Goal: Task Accomplishment & Management: Manage account settings

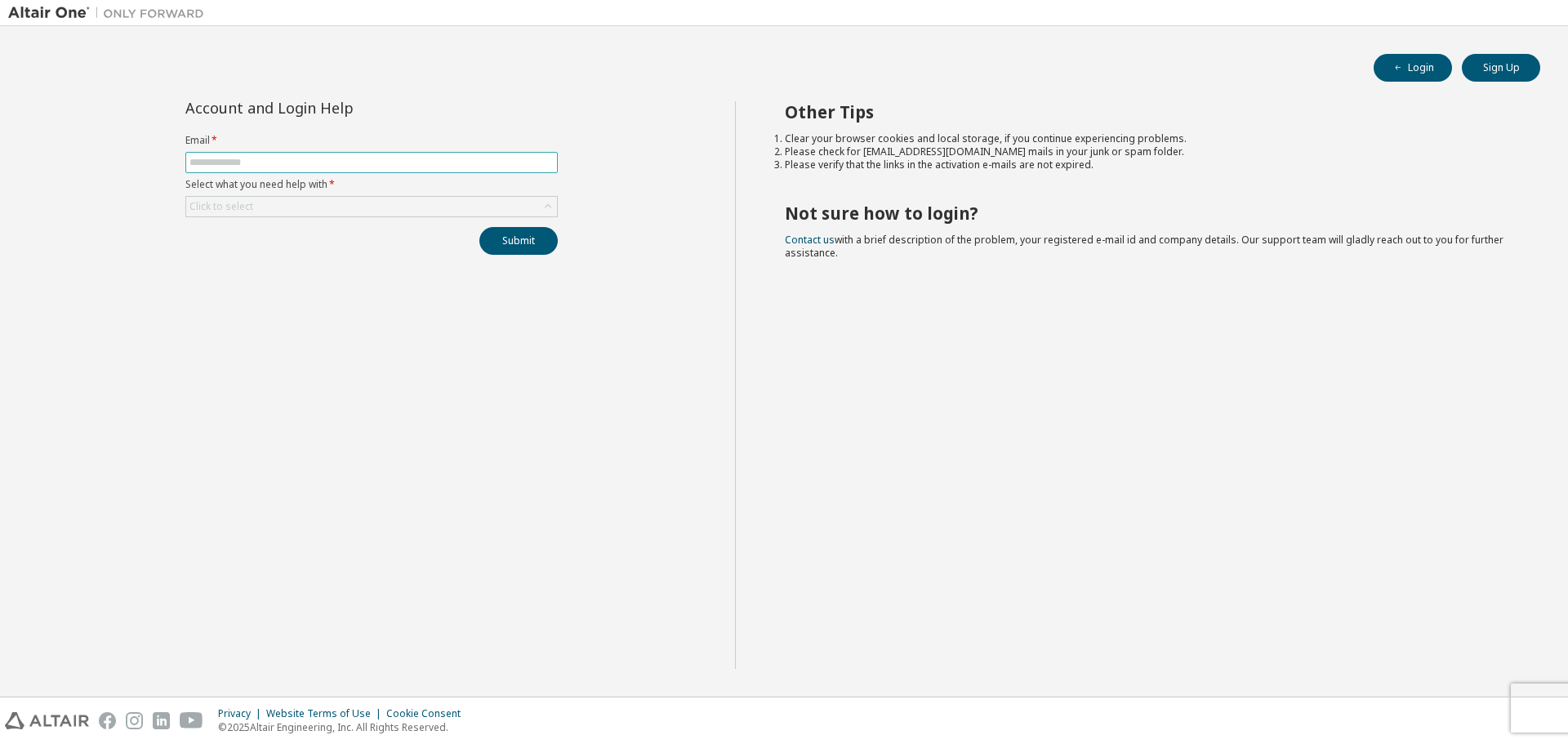
click at [400, 162] on input "text" at bounding box center [372, 163] width 365 height 13
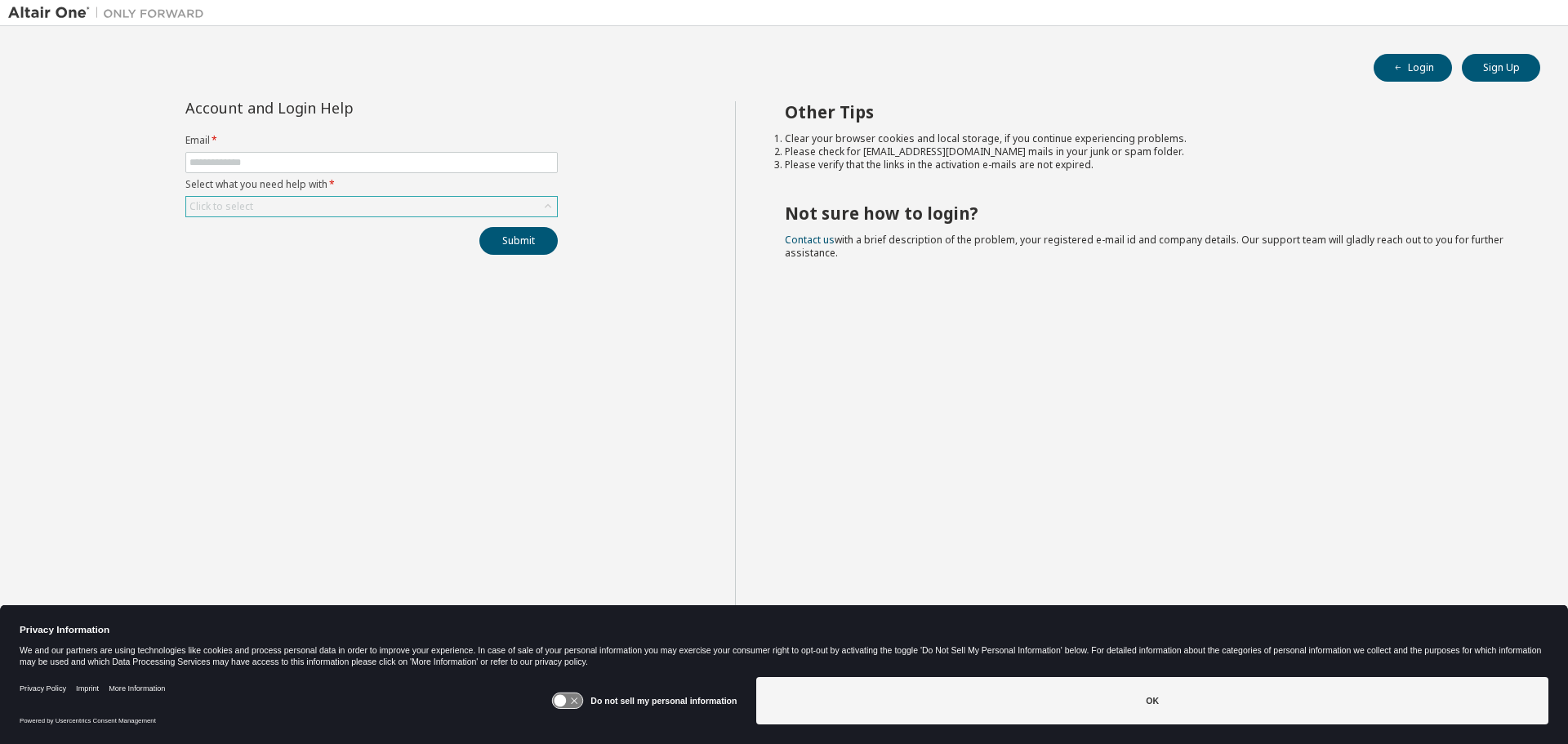
click at [378, 214] on div "Click to select" at bounding box center [372, 206] width 371 height 19
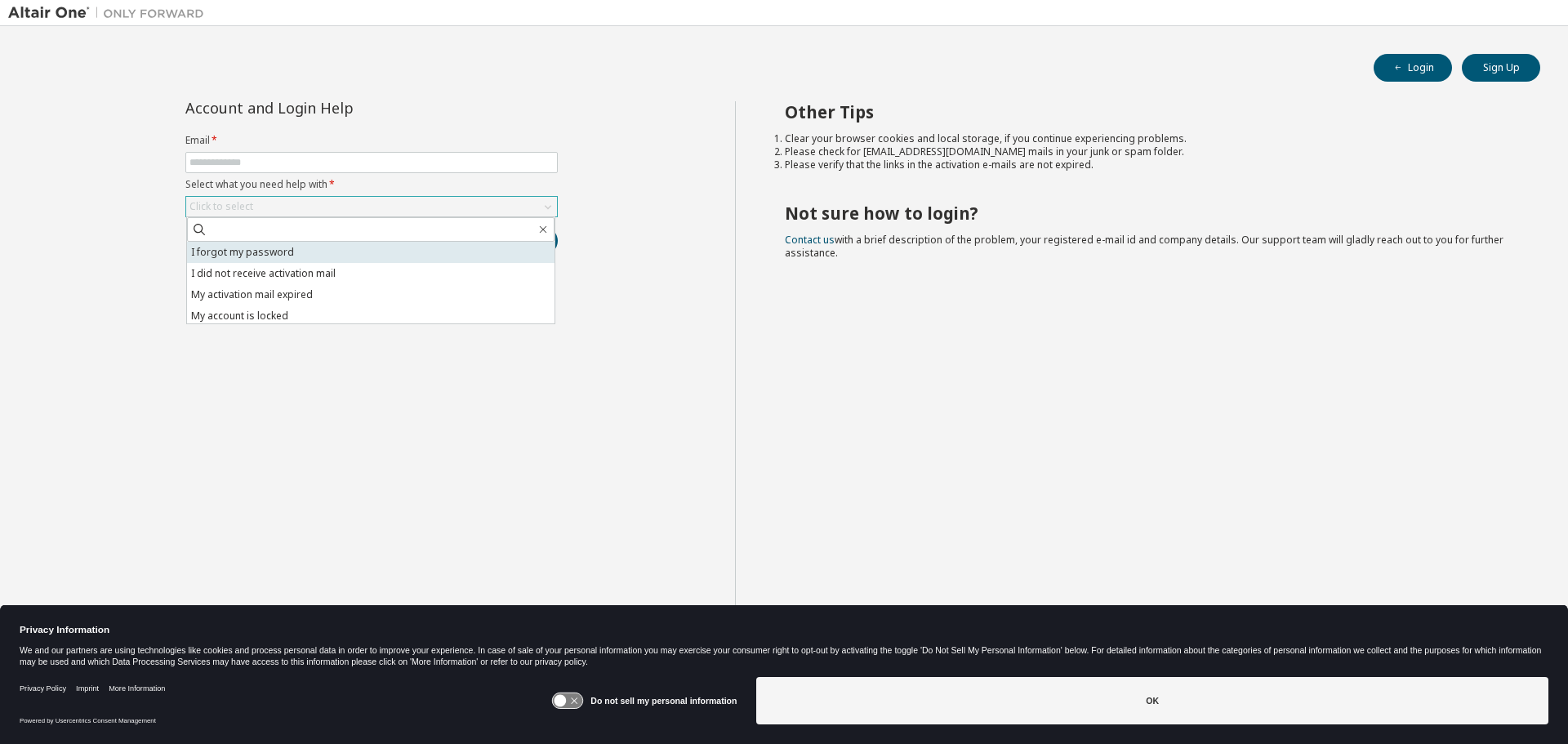
click at [343, 252] on li "I forgot my password" at bounding box center [371, 252] width 367 height 21
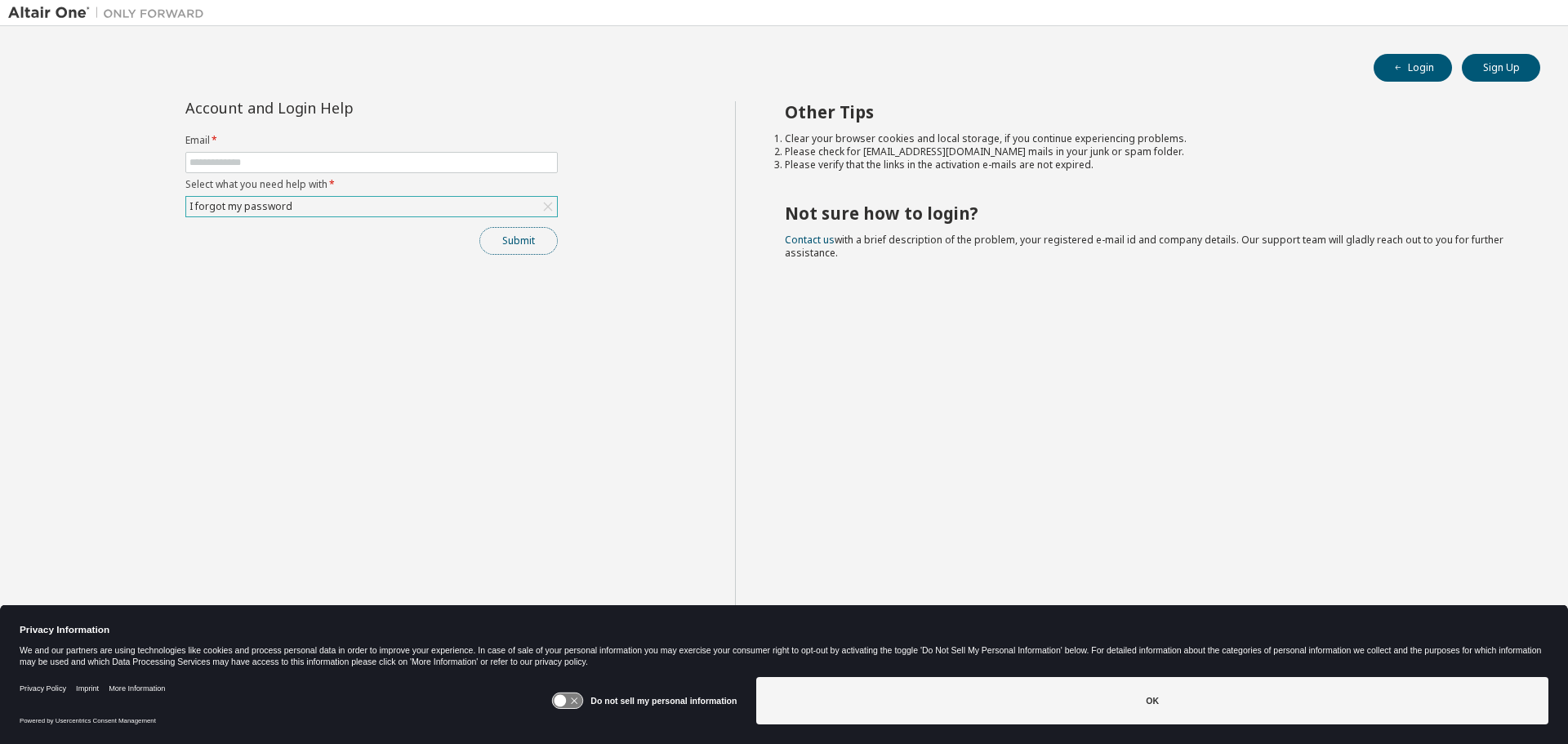
click at [531, 241] on button "Submit" at bounding box center [518, 241] width 78 height 28
click at [423, 161] on input "text" at bounding box center [372, 163] width 365 height 13
type input "**********"
click at [351, 277] on div "**********" at bounding box center [371, 385] width 726 height 567
click at [524, 239] on button "Submit" at bounding box center [518, 241] width 78 height 28
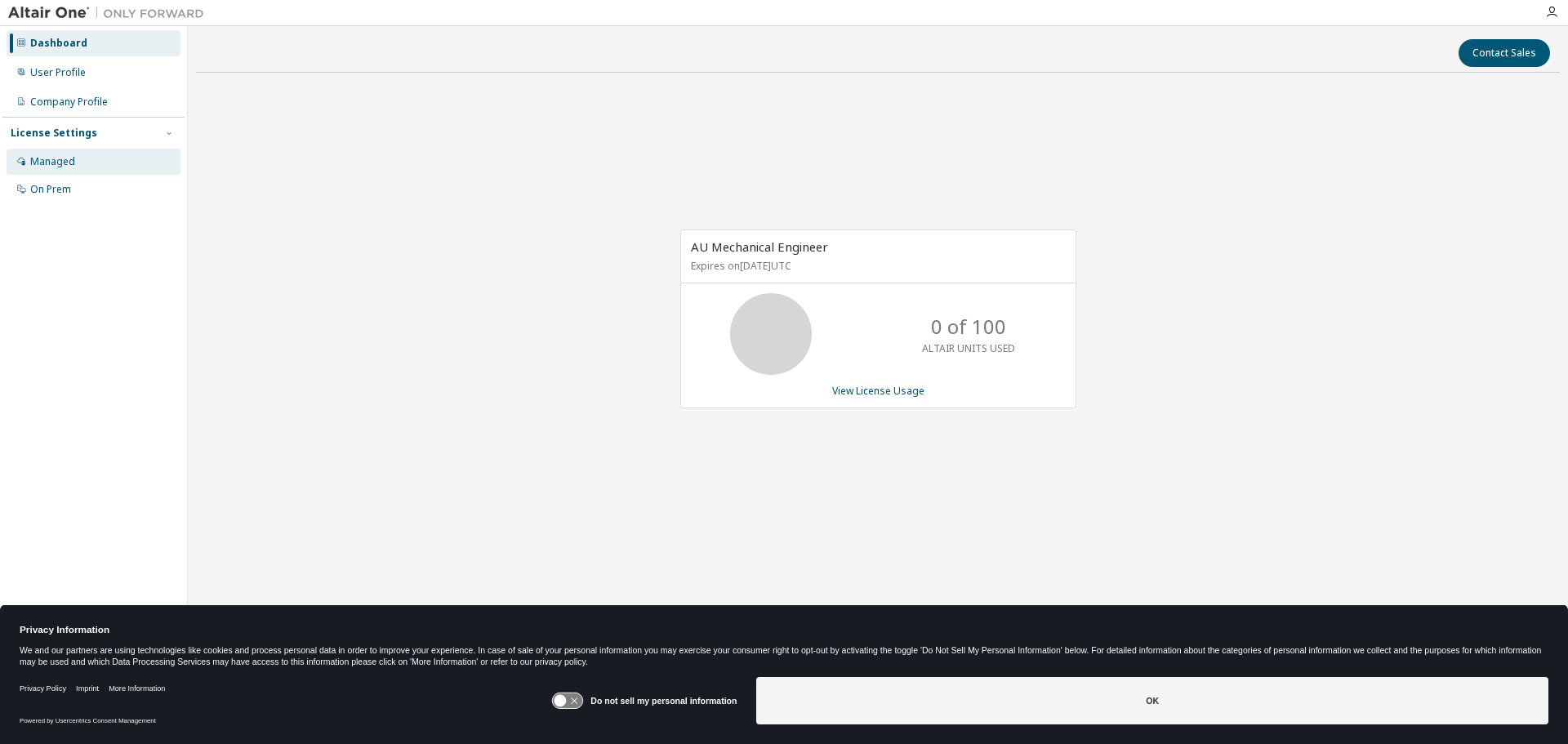
click at [71, 163] on div "Managed" at bounding box center [52, 162] width 45 height 13
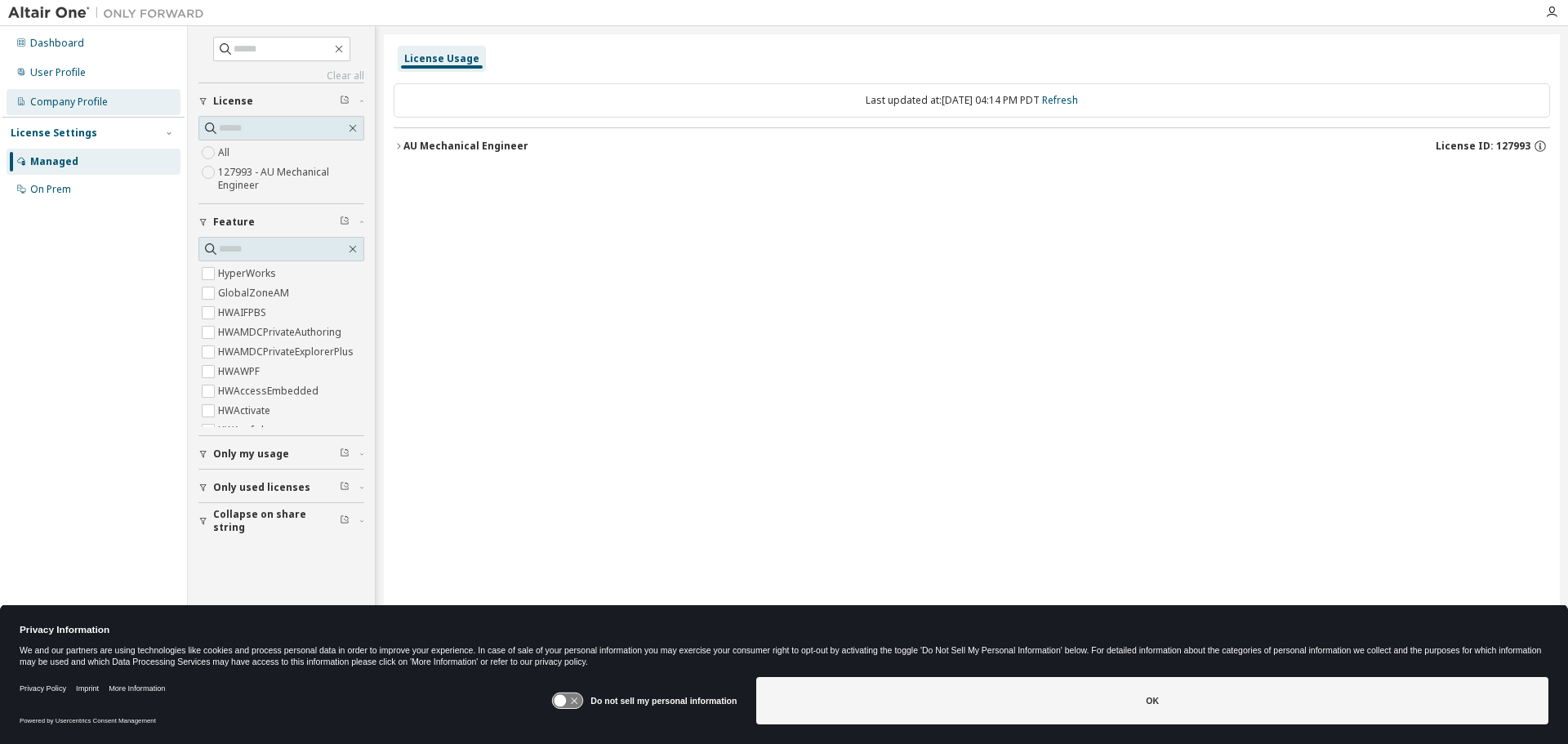
click at [75, 101] on div "Company Profile" at bounding box center [69, 102] width 77 height 13
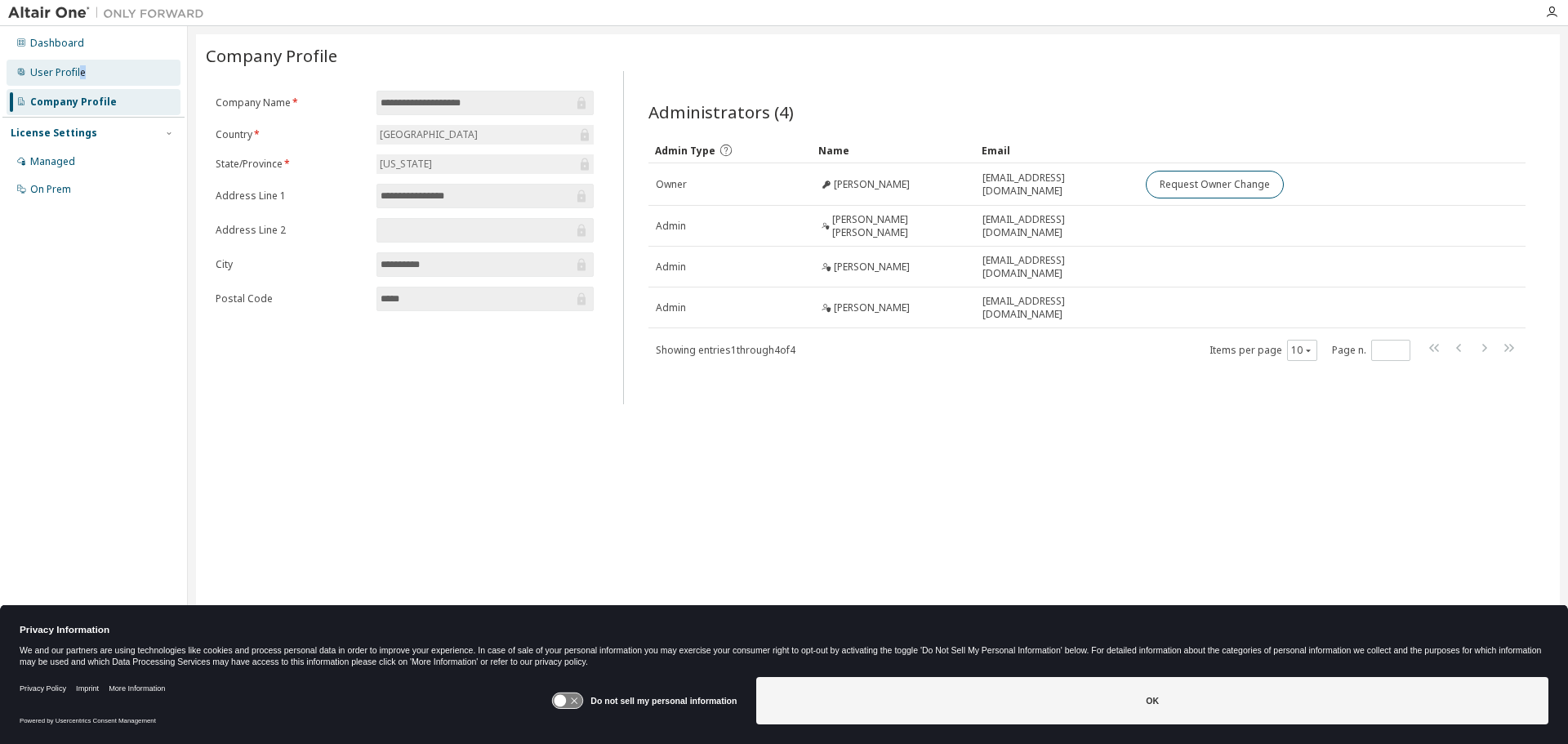
click at [81, 76] on div "User Profile" at bounding box center [57, 72] width 55 height 13
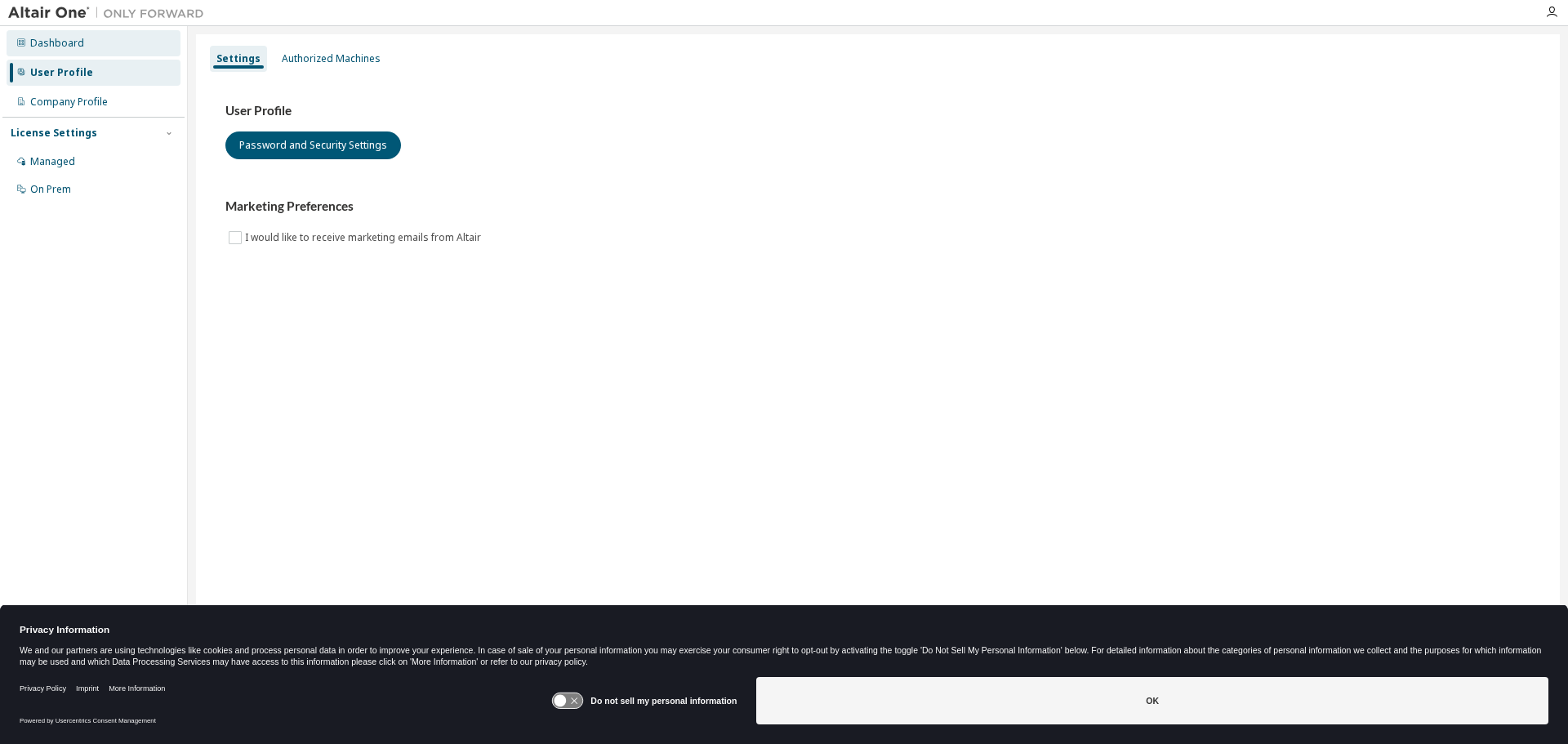
click at [67, 40] on div "Dashboard" at bounding box center [56, 43] width 54 height 13
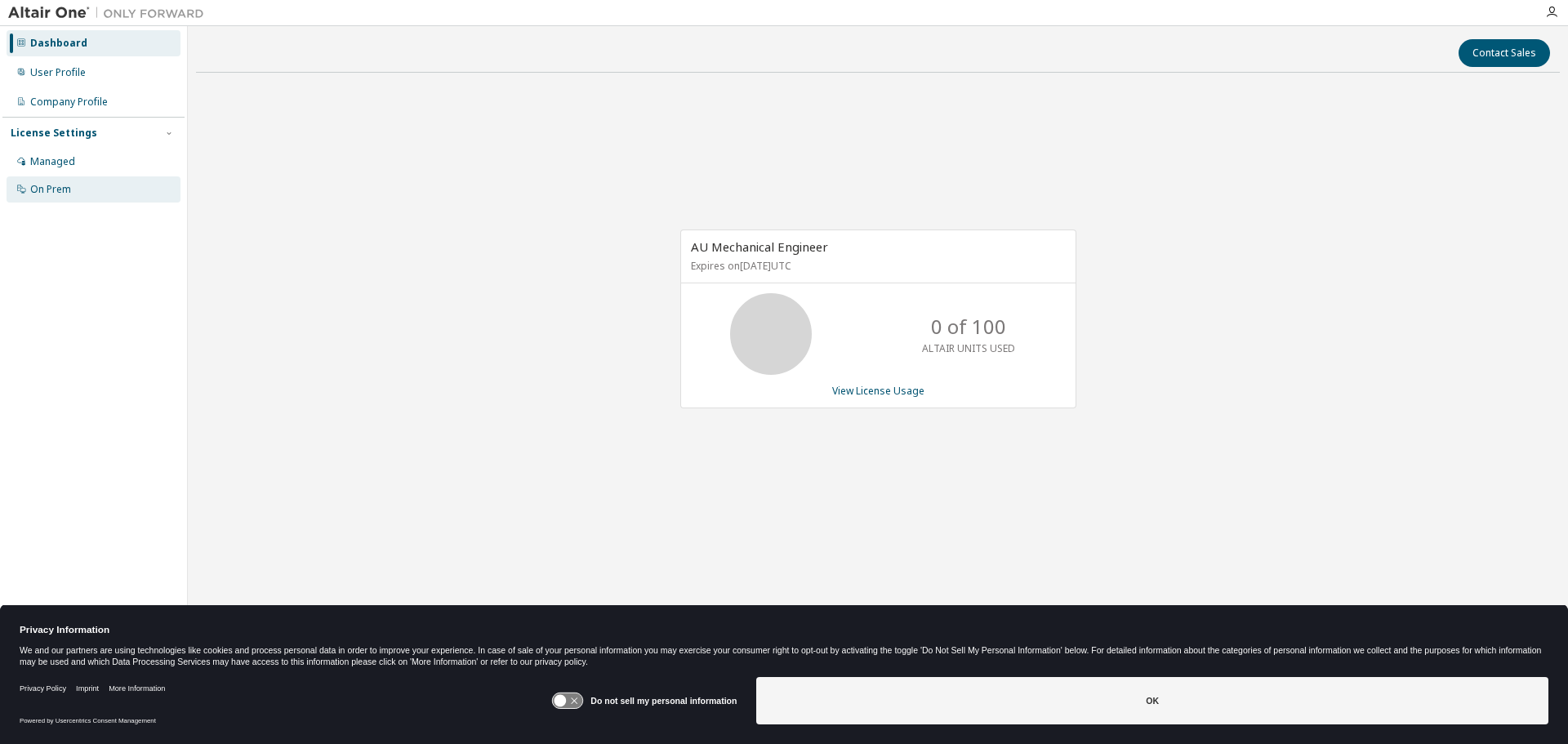
click at [60, 191] on div "On Prem" at bounding box center [50, 189] width 40 height 13
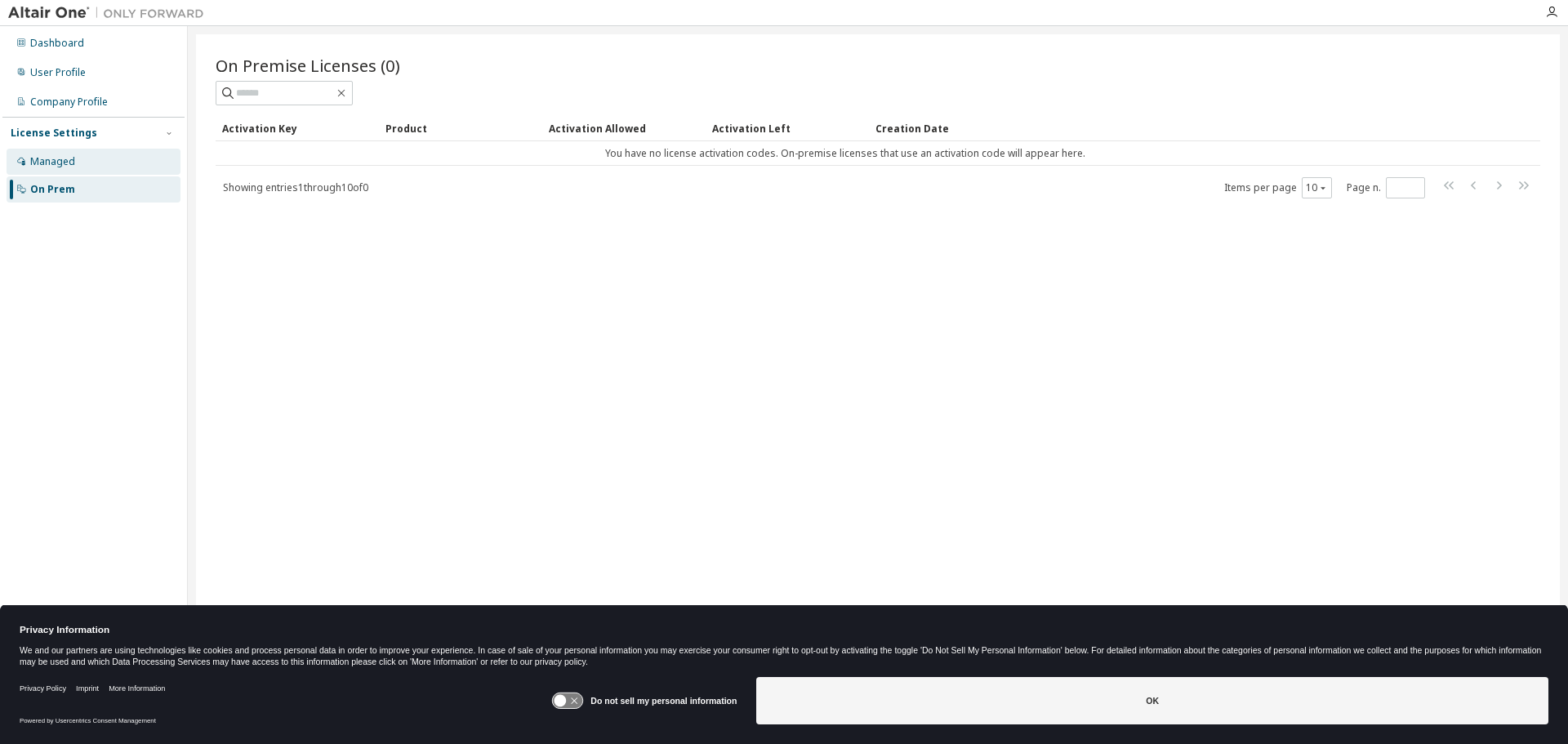
click at [72, 164] on div "Managed" at bounding box center [52, 162] width 45 height 13
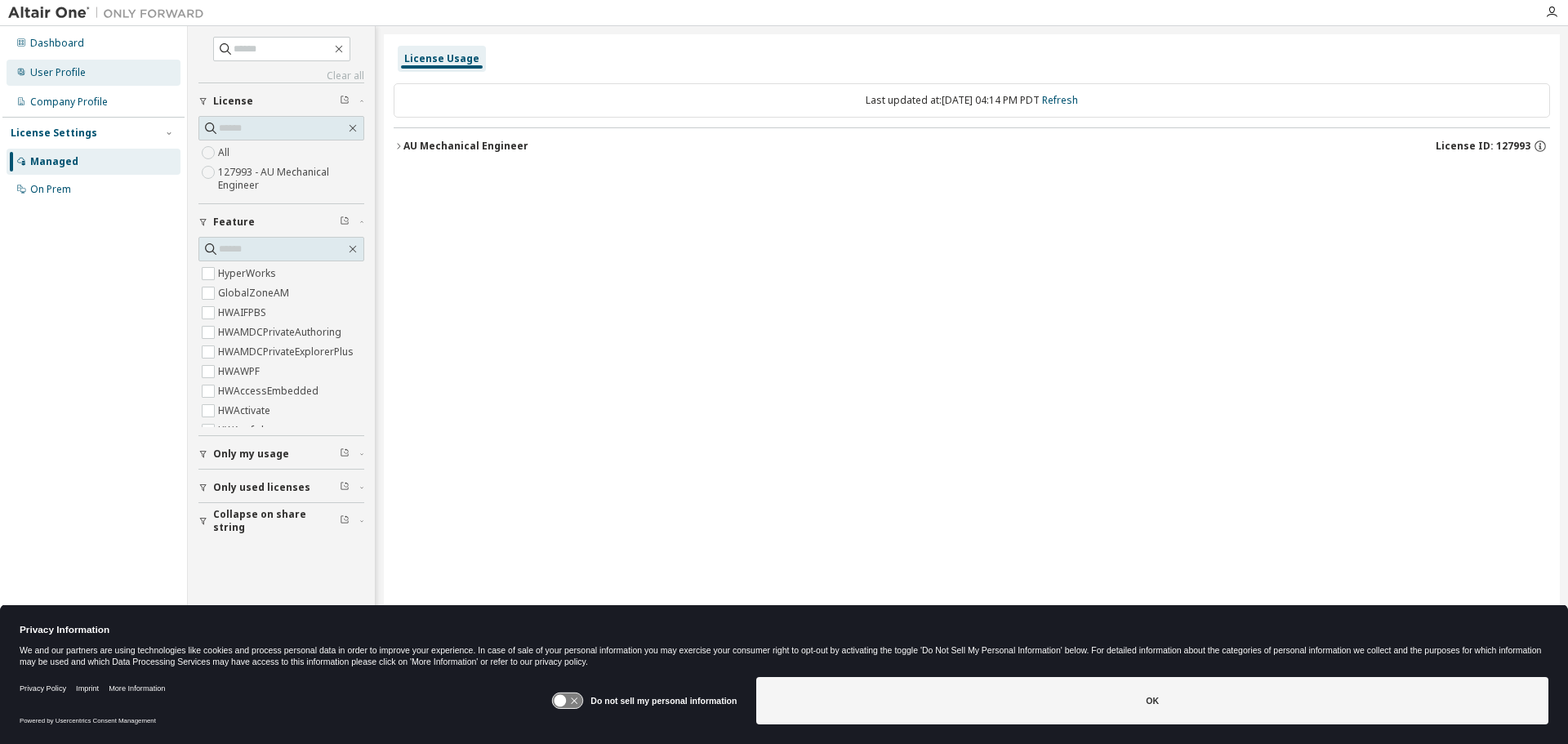
click at [62, 69] on div "User Profile" at bounding box center [57, 72] width 55 height 13
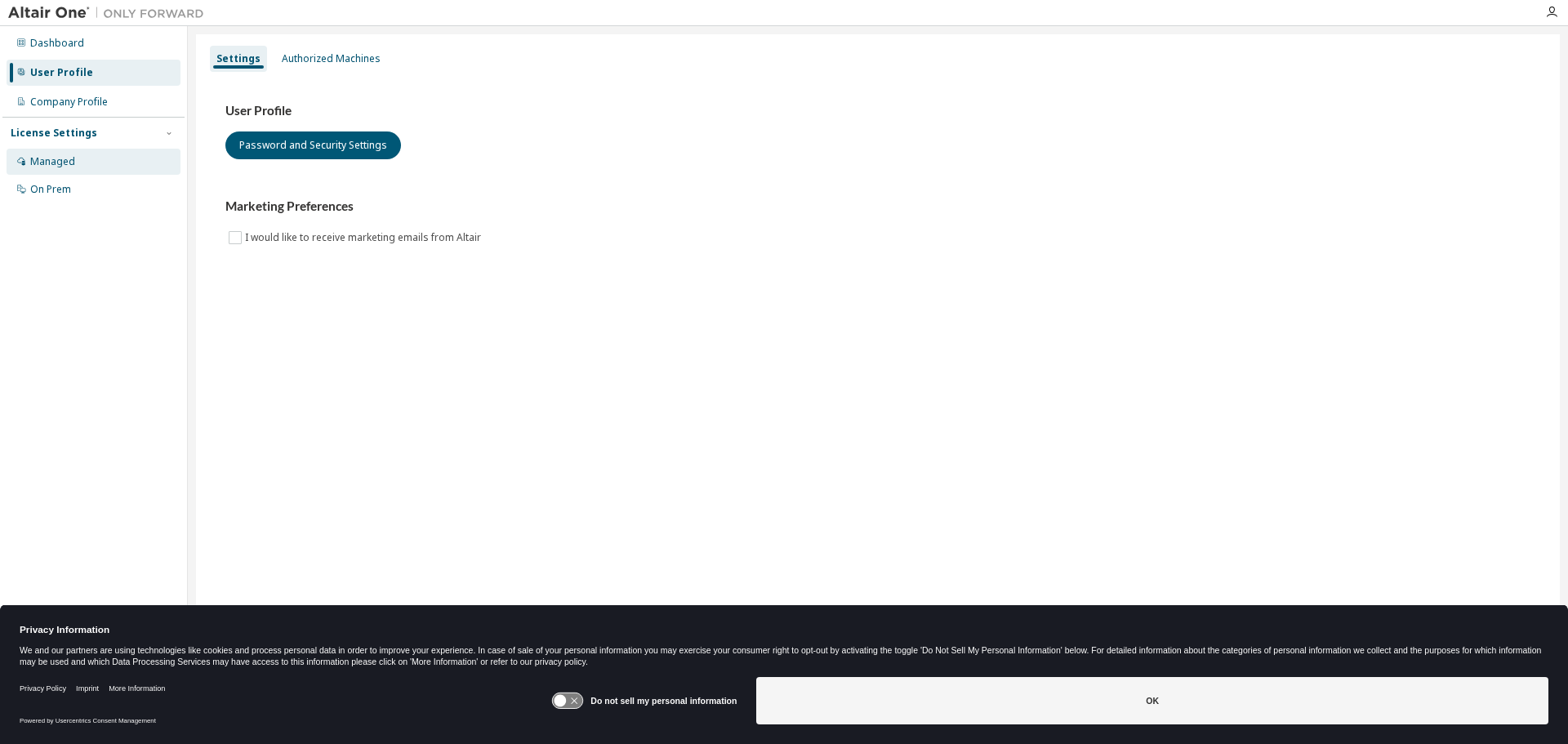
click at [47, 164] on div "Managed" at bounding box center [52, 162] width 45 height 13
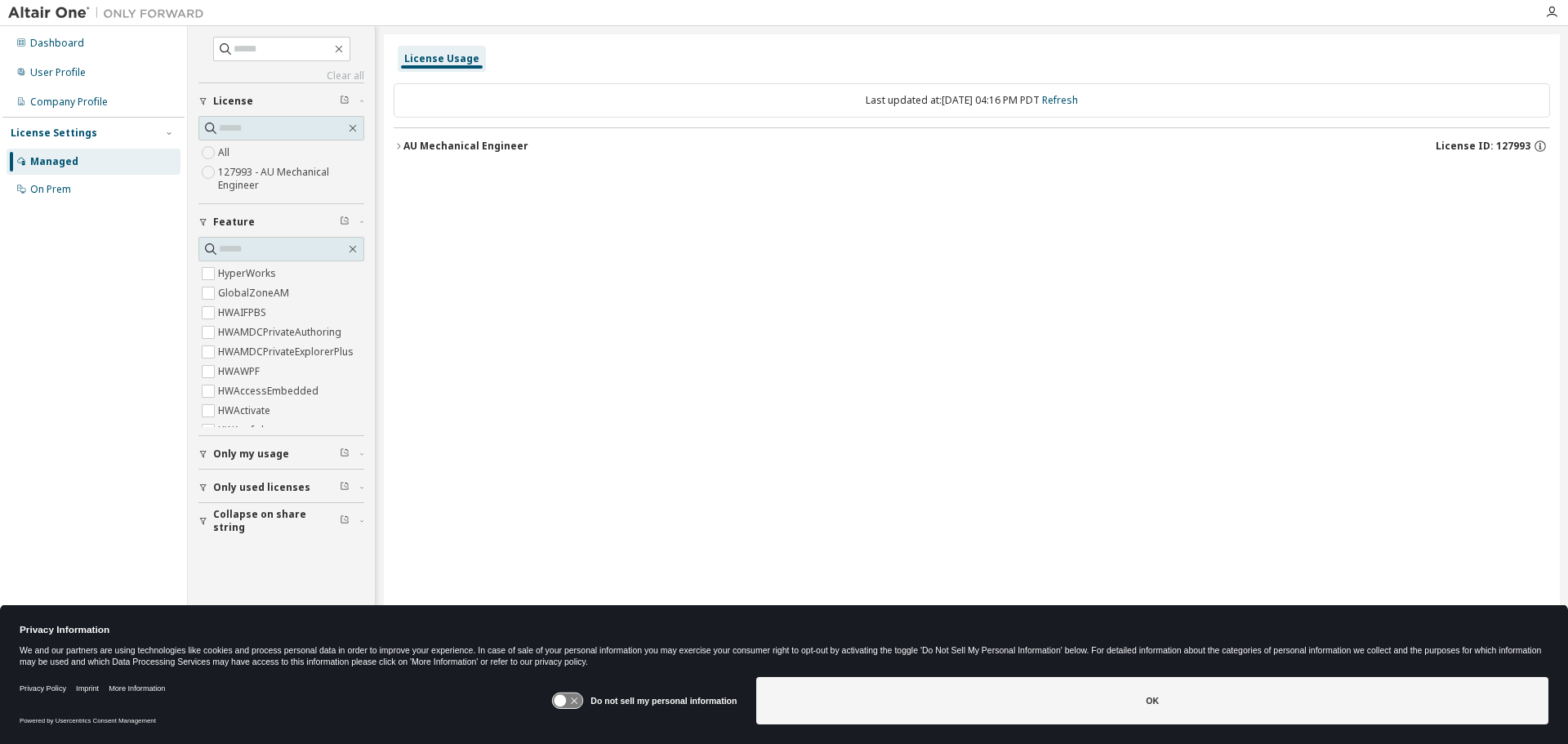
click at [430, 48] on div "License Usage" at bounding box center [442, 59] width 88 height 26
click at [399, 146] on icon "button" at bounding box center [398, 146] width 10 height 10
